Goal: Navigation & Orientation: Find specific page/section

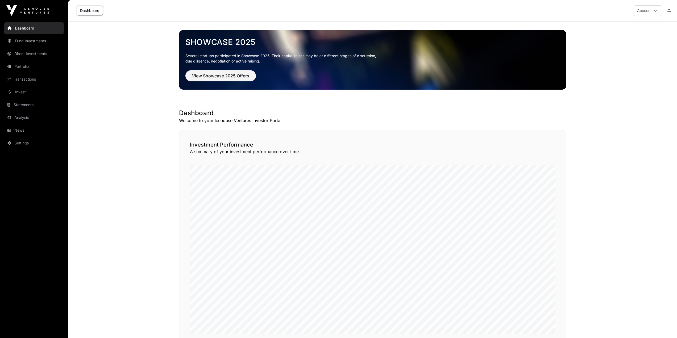
scroll to position [309, 0]
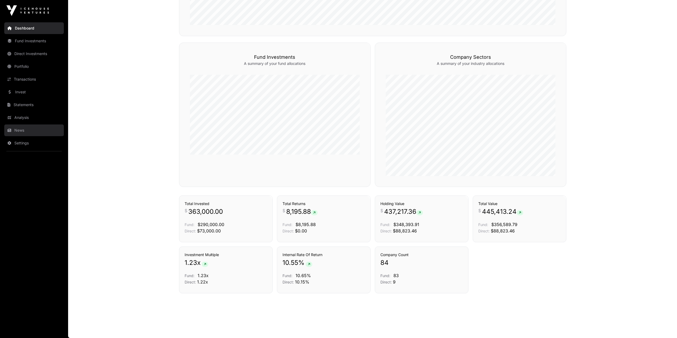
click at [42, 129] on link "News" at bounding box center [34, 131] width 60 height 12
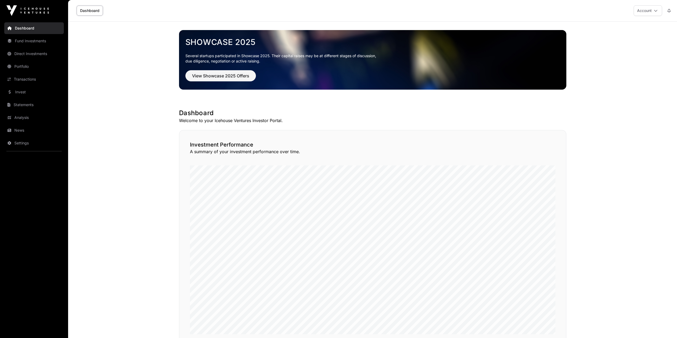
scroll to position [309, 0]
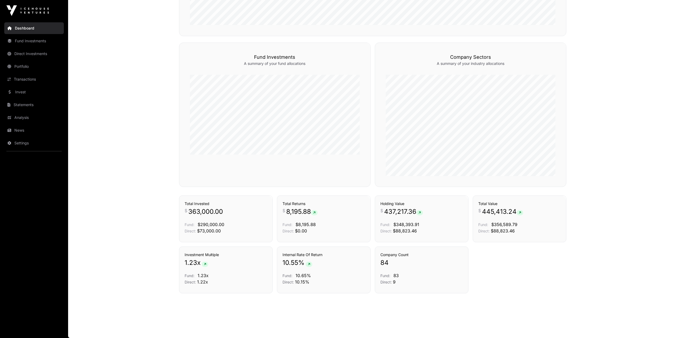
click at [32, 90] on link "Invest" at bounding box center [34, 92] width 60 height 12
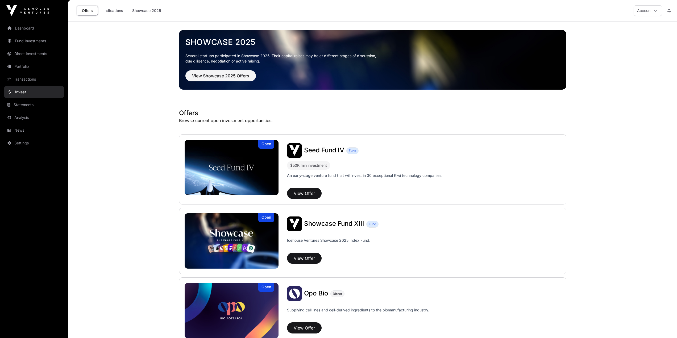
click at [22, 128] on link "News" at bounding box center [34, 131] width 60 height 12
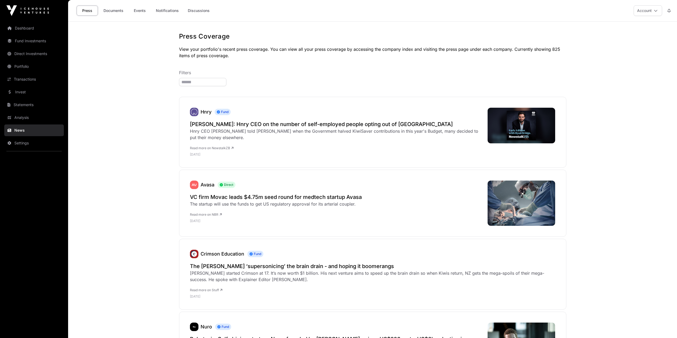
click at [143, 10] on link "Events" at bounding box center [139, 11] width 21 height 10
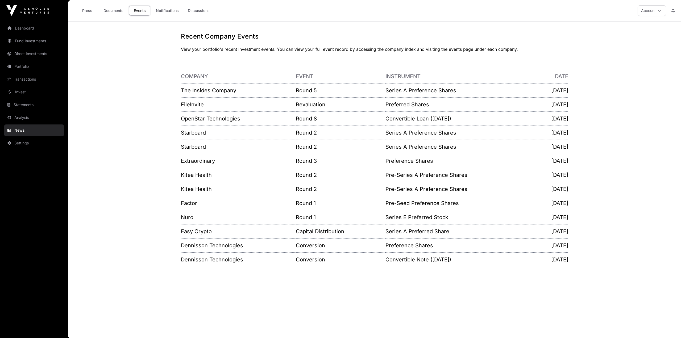
click at [29, 77] on link "Transactions" at bounding box center [34, 79] width 60 height 12
